Goal: Book appointment/travel/reservation

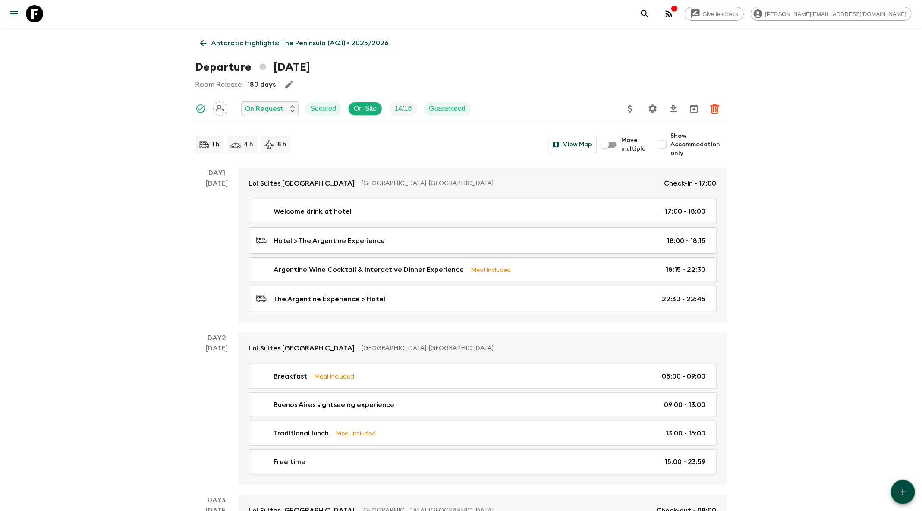
click at [650, 18] on icon "search adventures" at bounding box center [645, 14] width 10 height 10
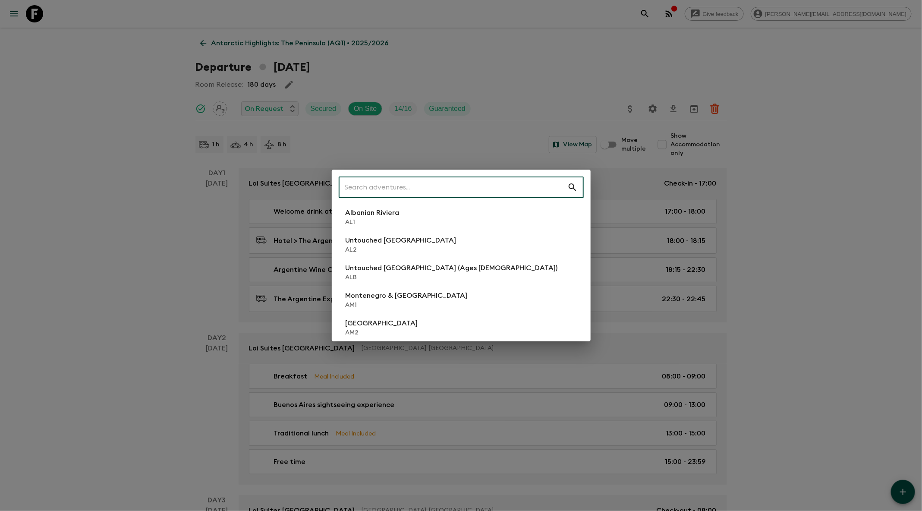
click at [457, 190] on input "text" at bounding box center [453, 187] width 229 height 24
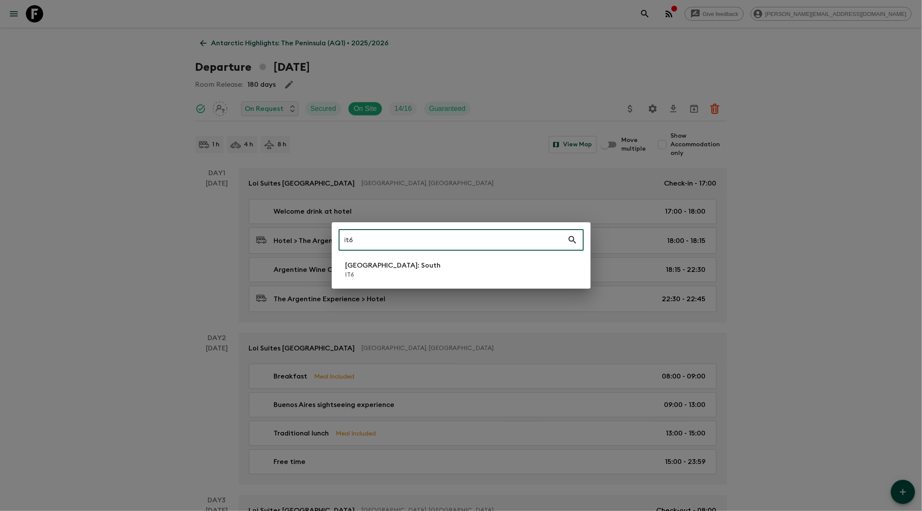
type input "it6"
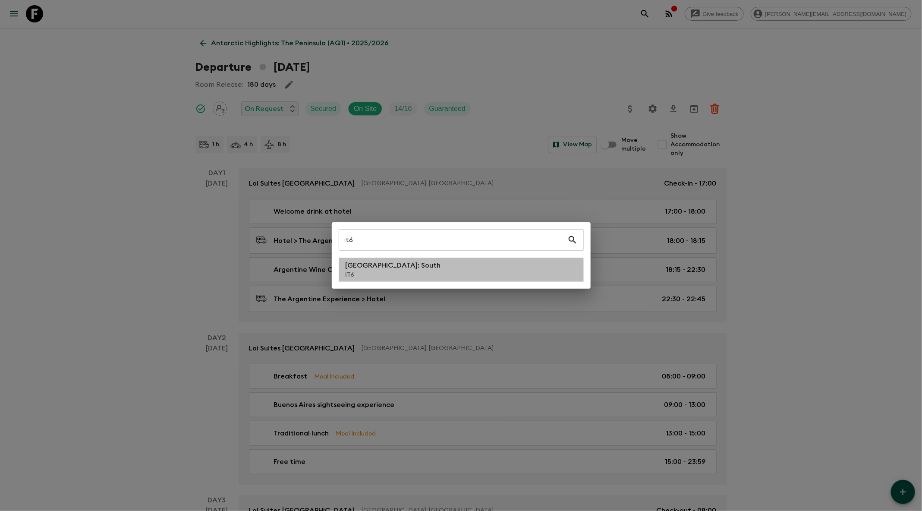
click at [378, 268] on p "[GEOGRAPHIC_DATA]: South" at bounding box center [393, 265] width 95 height 10
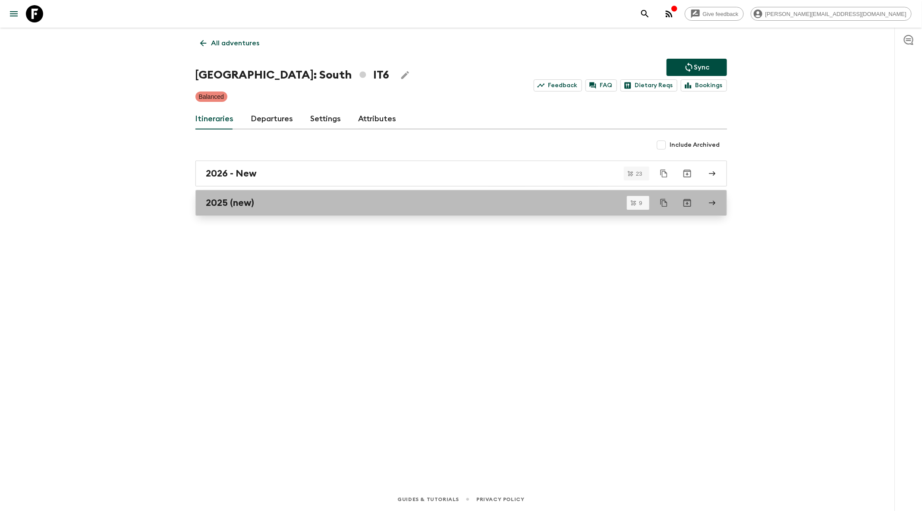
click at [442, 208] on link "2025 (new)" at bounding box center [462, 203] width 532 height 26
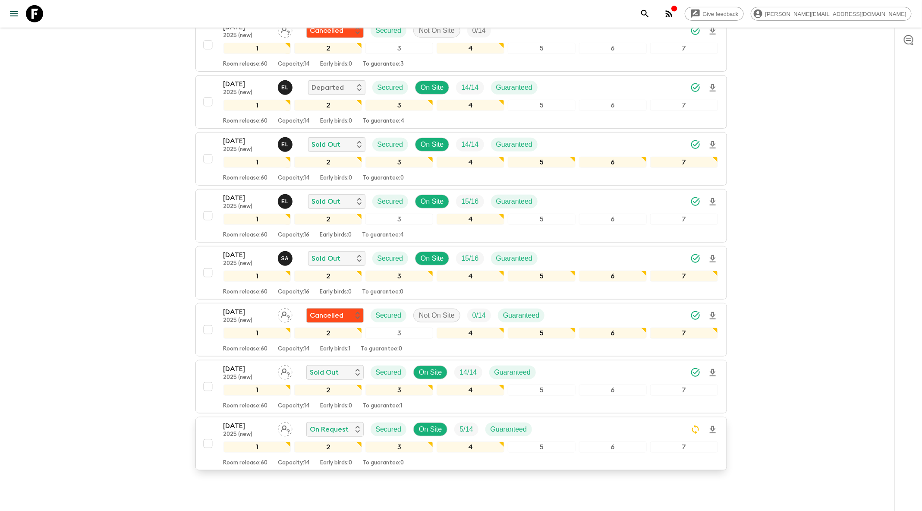
scroll to position [228, 0]
